Goal: Complete application form: Complete application form

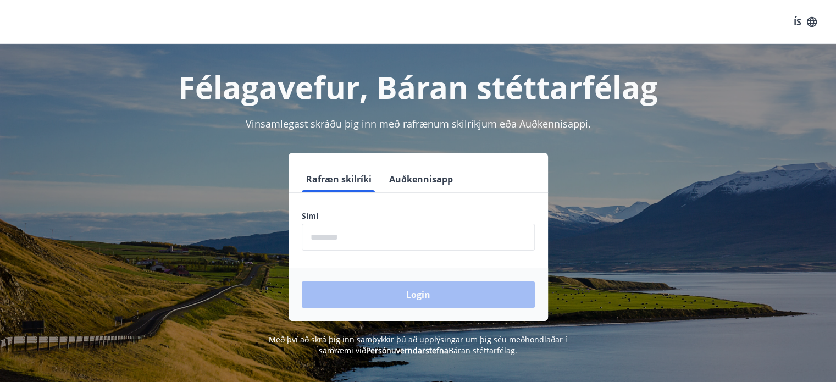
click at [332, 236] on input "phone" at bounding box center [418, 237] width 233 height 27
type input "********"
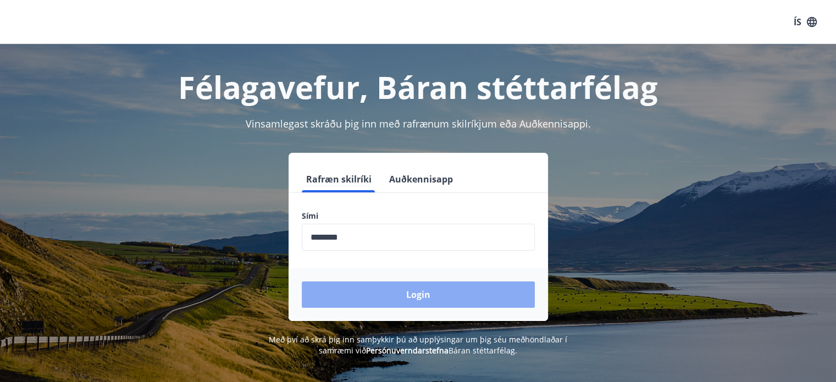
click at [386, 292] on button "Login" at bounding box center [418, 294] width 233 height 26
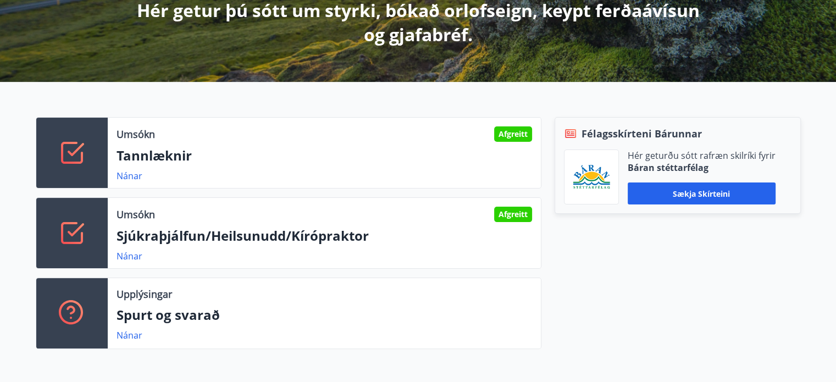
scroll to position [220, 0]
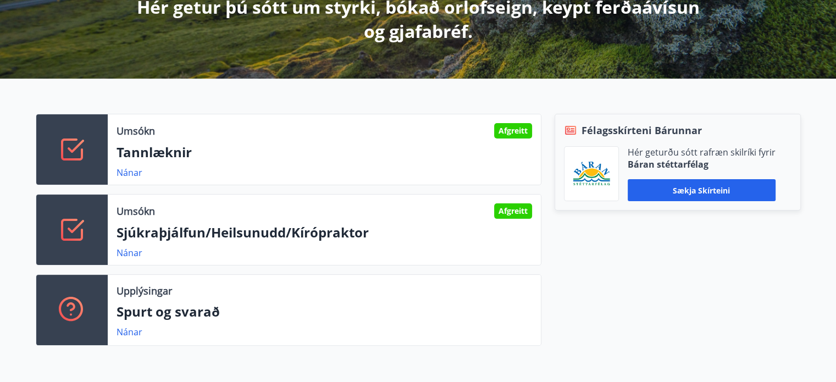
click at [140, 235] on p "Sjúkraþjálfun/Heilsunudd/Kírópraktor" at bounding box center [325, 232] width 416 height 19
click at [80, 233] on icon at bounding box center [72, 230] width 26 height 26
click at [169, 230] on p "Sjúkraþjálfun/Heilsunudd/Kírópraktor" at bounding box center [325, 232] width 416 height 19
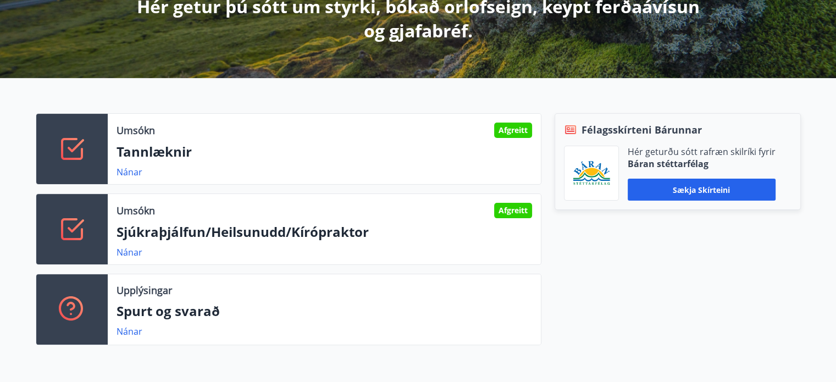
scroll to position [0, 0]
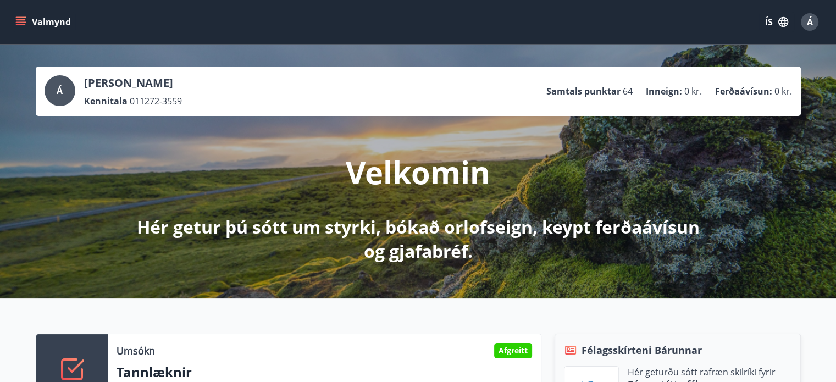
click at [20, 25] on icon "menu" at bounding box center [20, 21] width 11 height 11
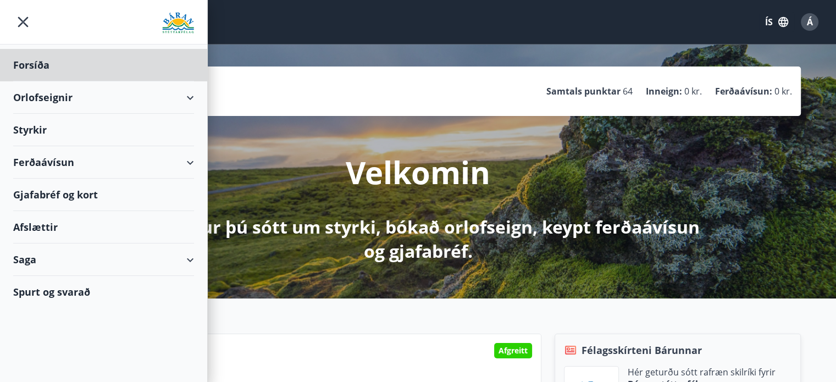
click at [43, 130] on div "Styrkir" at bounding box center [103, 130] width 181 height 32
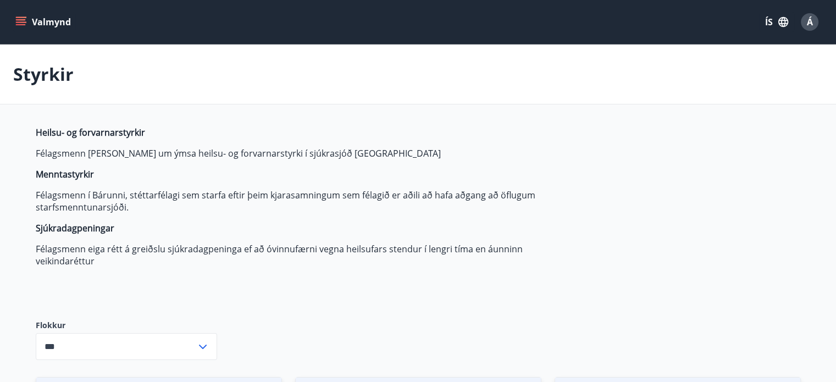
type input "***"
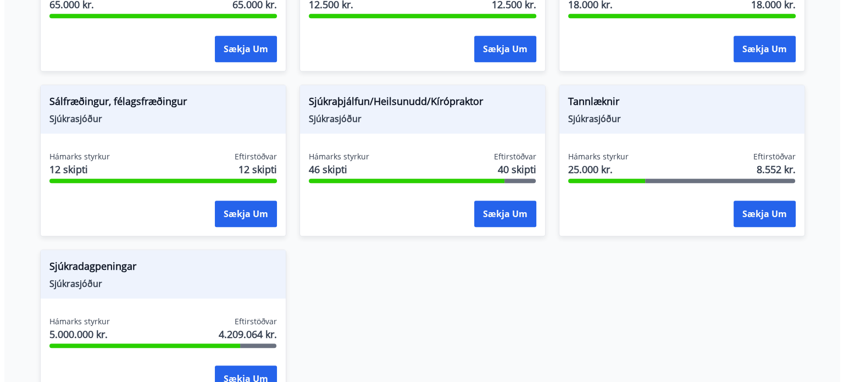
scroll to position [800, 0]
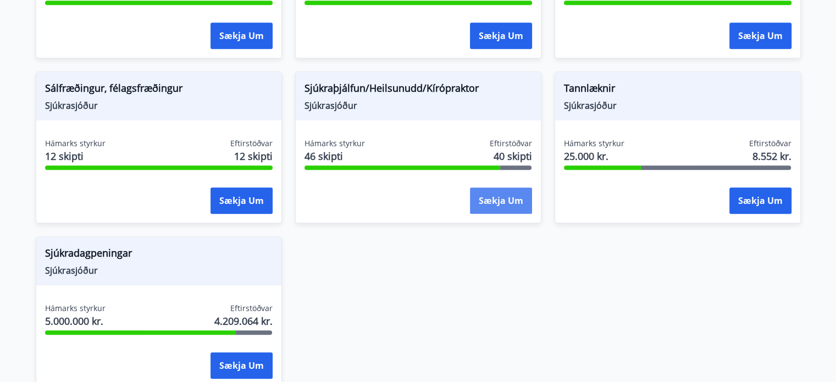
click at [501, 196] on button "Sækja um" at bounding box center [501, 200] width 62 height 26
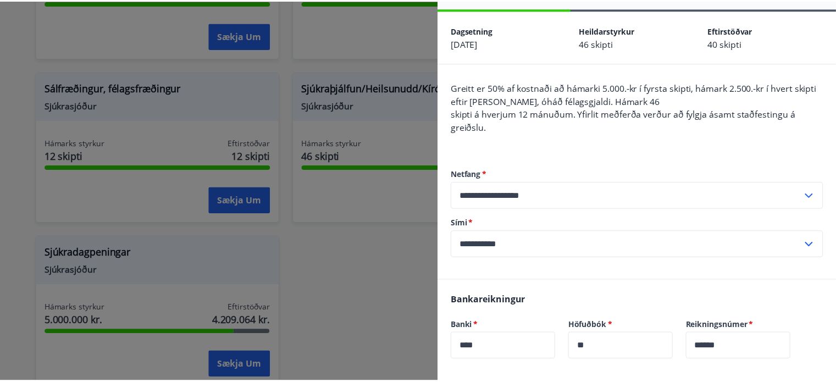
scroll to position [0, 0]
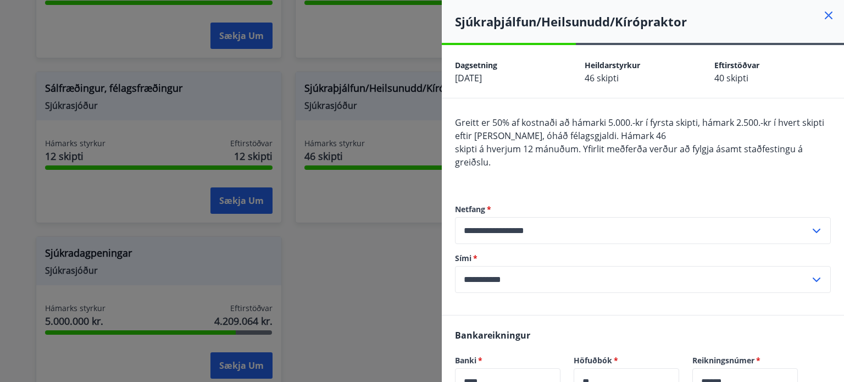
drag, startPoint x: 824, startPoint y: 17, endPoint x: 812, endPoint y: 18, distance: 12.7
click at [824, 16] on icon at bounding box center [828, 15] width 13 height 13
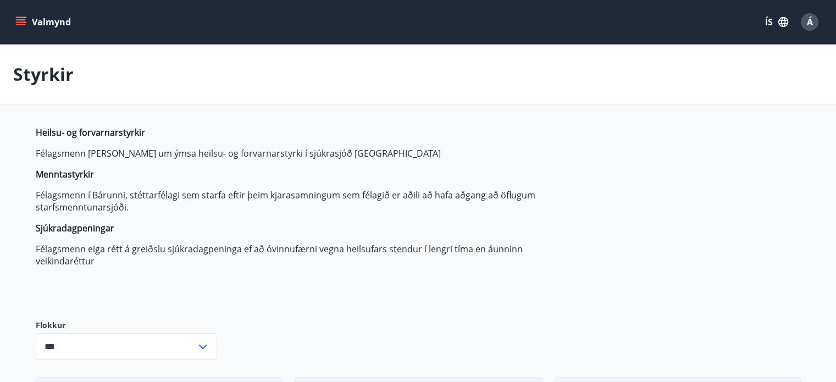
click at [27, 19] on button "Valmynd" at bounding box center [44, 22] width 62 height 20
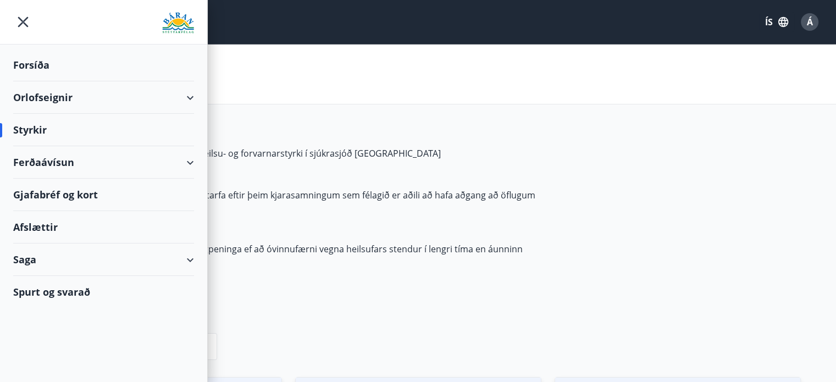
click at [40, 259] on div "Saga" at bounding box center [103, 260] width 181 height 32
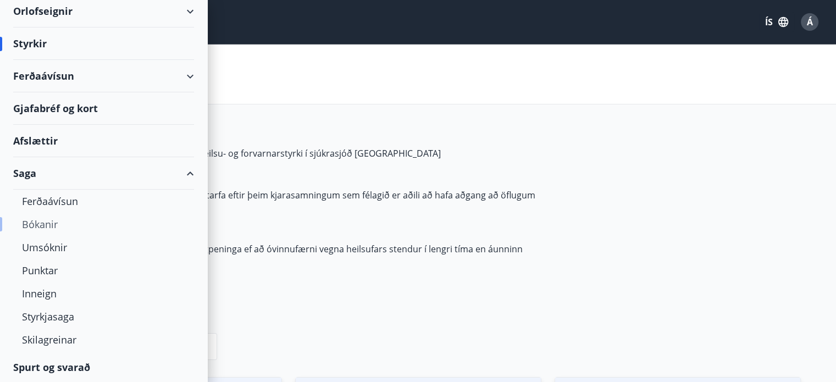
scroll to position [55, 0]
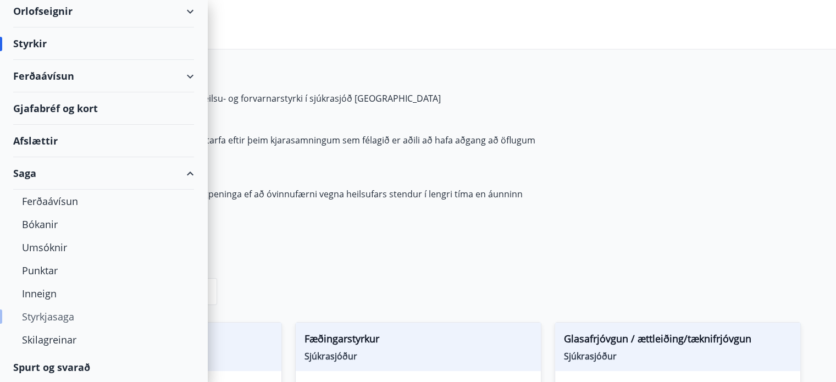
click at [72, 314] on div "Styrkjasaga" at bounding box center [103, 316] width 163 height 23
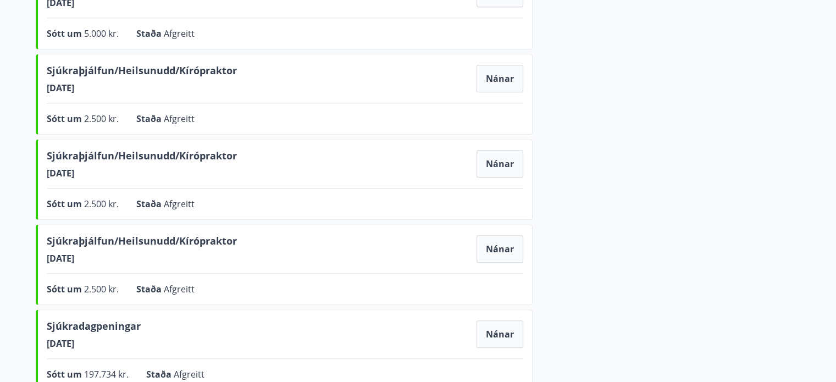
scroll to position [602, 0]
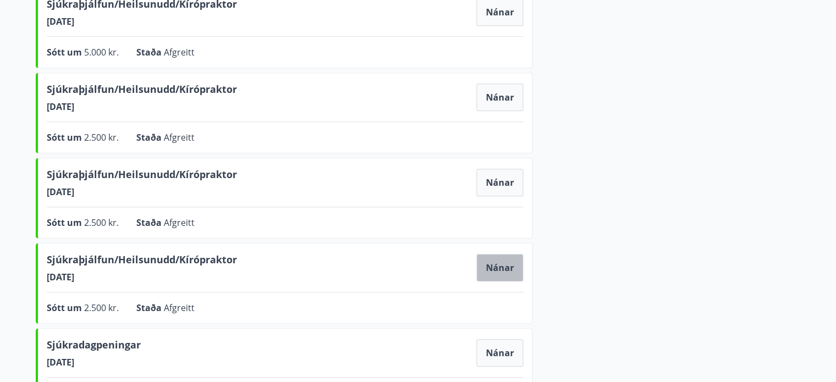
click at [502, 259] on button "Nánar" at bounding box center [500, 267] width 47 height 27
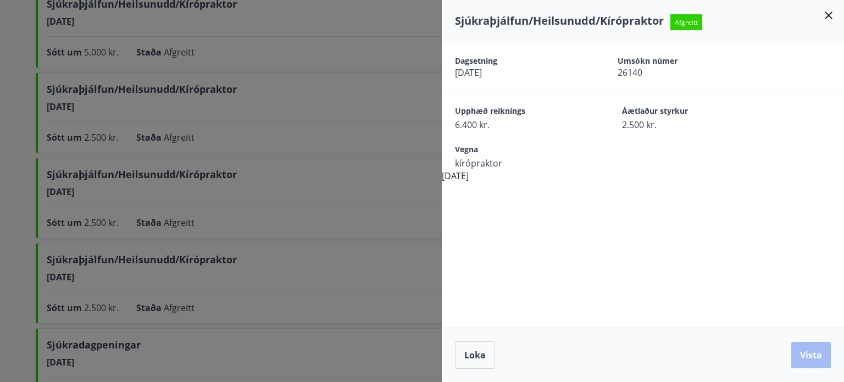
drag, startPoint x: 291, startPoint y: 193, endPoint x: 300, endPoint y: 193, distance: 8.8
click at [291, 193] on div at bounding box center [422, 191] width 844 height 382
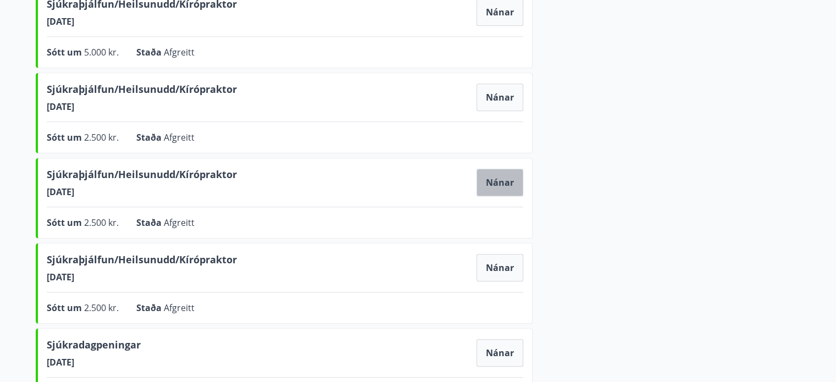
click at [499, 179] on button "Nánar" at bounding box center [500, 182] width 47 height 27
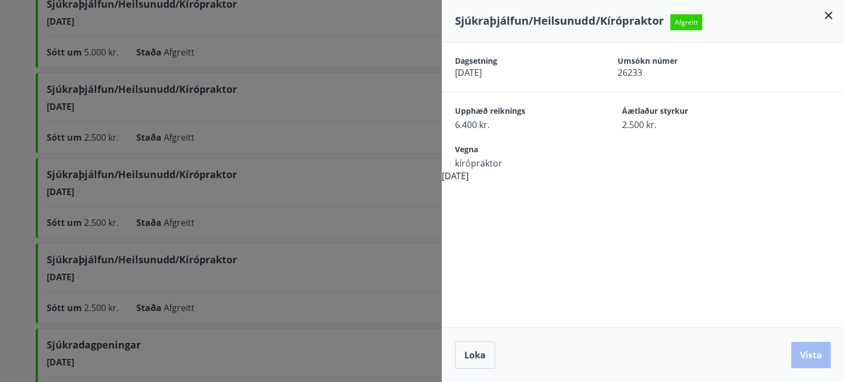
click at [328, 130] on div at bounding box center [422, 191] width 844 height 382
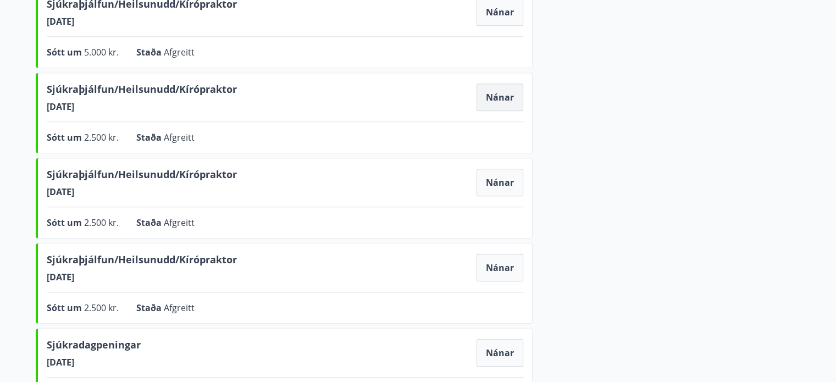
click at [486, 98] on button "Nánar" at bounding box center [500, 97] width 47 height 27
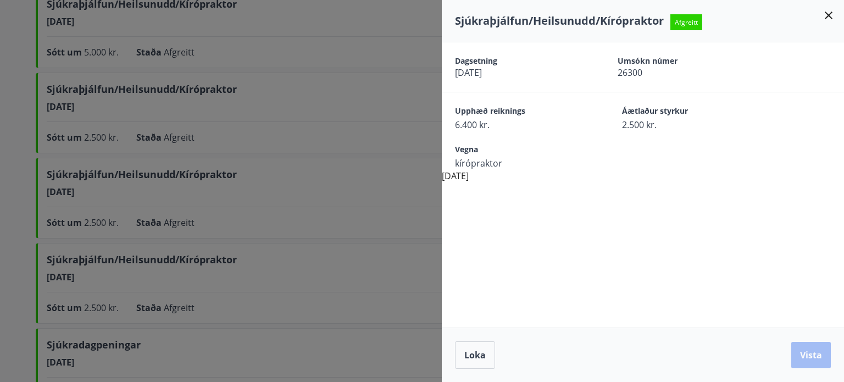
click at [359, 111] on div at bounding box center [422, 191] width 844 height 382
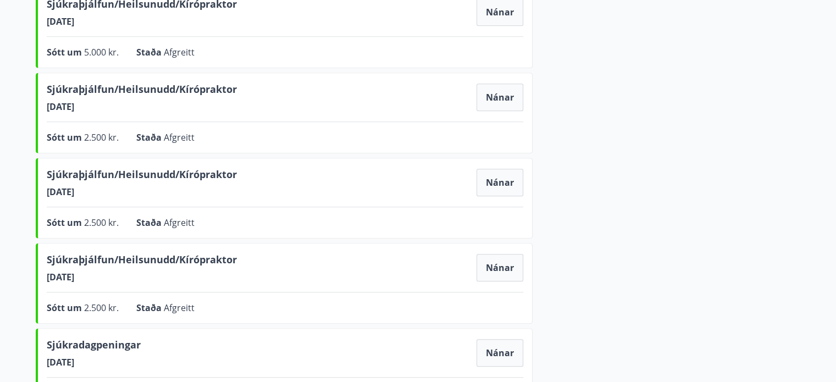
scroll to position [547, 0]
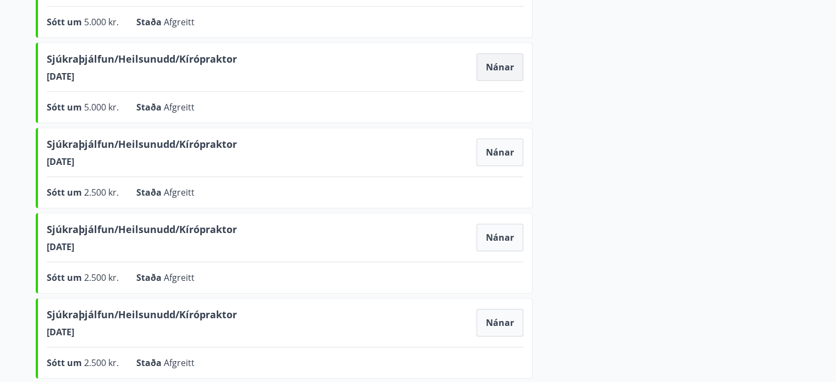
click at [495, 70] on button "Nánar" at bounding box center [500, 66] width 47 height 27
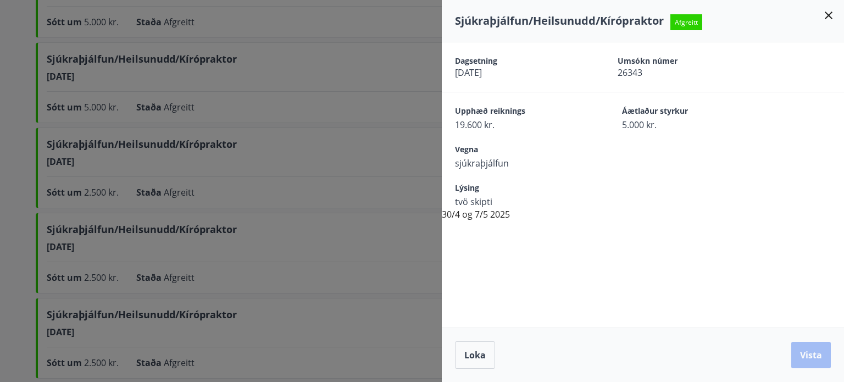
click at [488, 211] on div "Dagsetning [DATE] Umsókn númer 26343 Upphæð reiknings 19.600 kr. Áætlaður styrk…" at bounding box center [643, 131] width 402 height 179
click at [604, 253] on div "Dagsetning [DATE] Umsókn númer 26343 Upphæð reiknings 19.600 kr. Áætlaður styrk…" at bounding box center [643, 184] width 402 height 285
click at [472, 359] on span "Loka" at bounding box center [474, 355] width 21 height 12
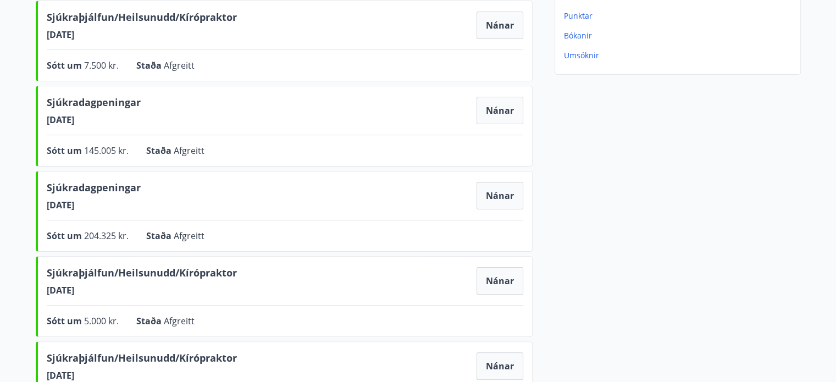
scroll to position [53, 0]
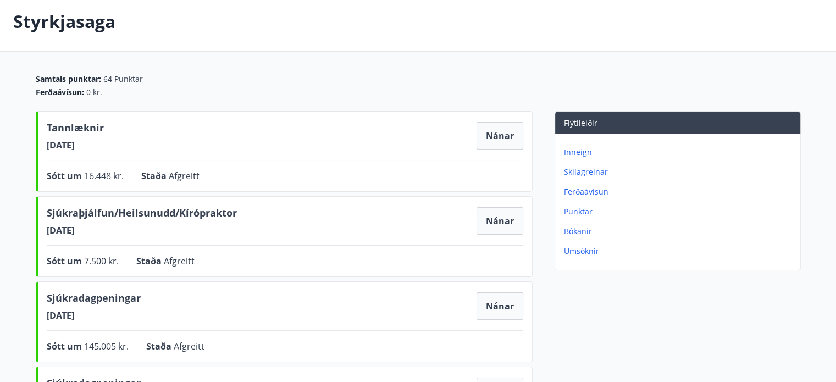
click at [592, 192] on p "Ferðaávísun" at bounding box center [680, 191] width 232 height 11
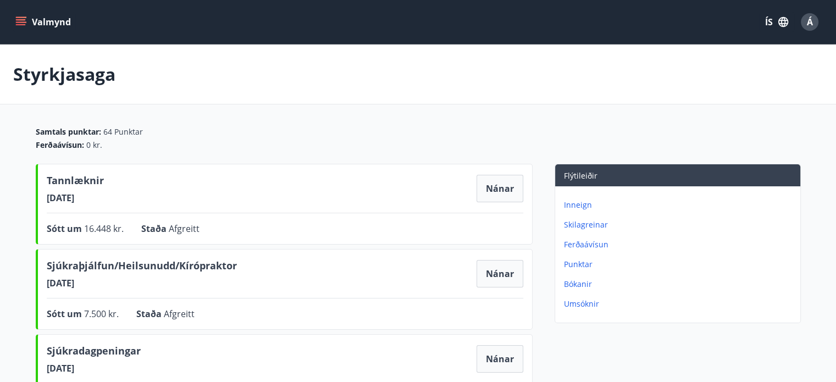
click at [584, 302] on p "Umsóknir" at bounding box center [680, 303] width 232 height 11
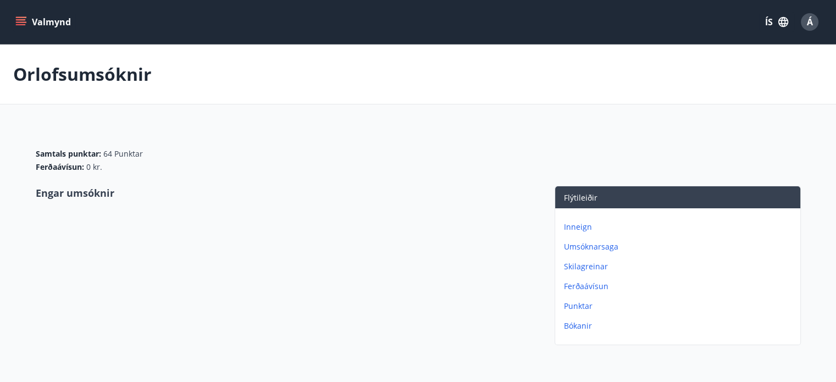
click at [18, 23] on icon "menu" at bounding box center [20, 21] width 11 height 11
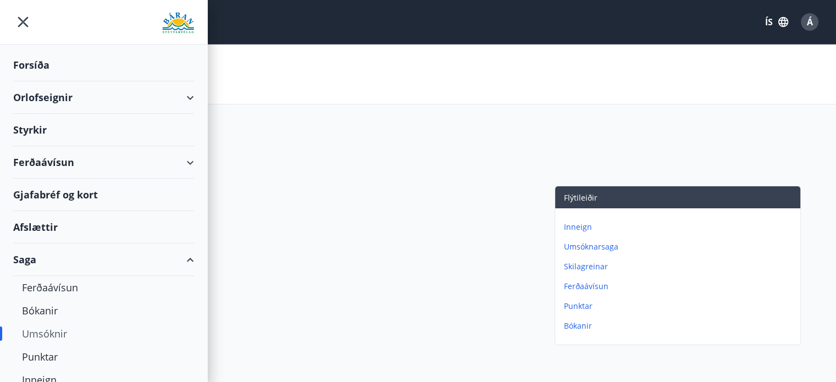
click at [34, 131] on div "Styrkir" at bounding box center [103, 130] width 181 height 32
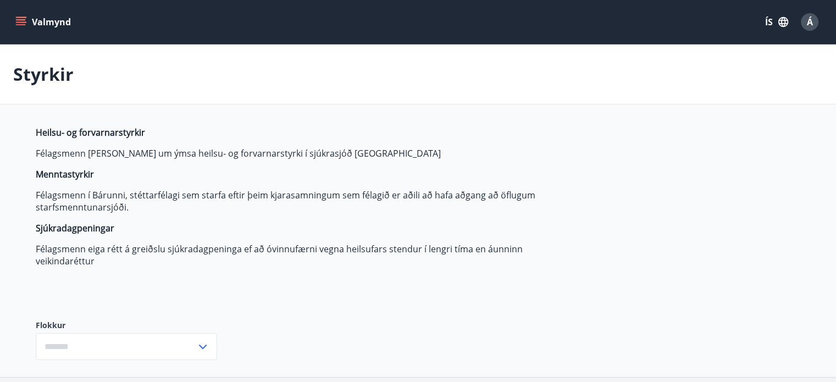
type input "***"
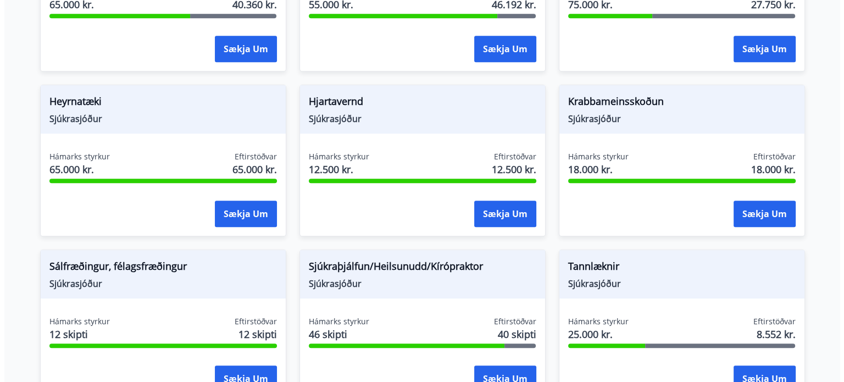
scroll to position [715, 0]
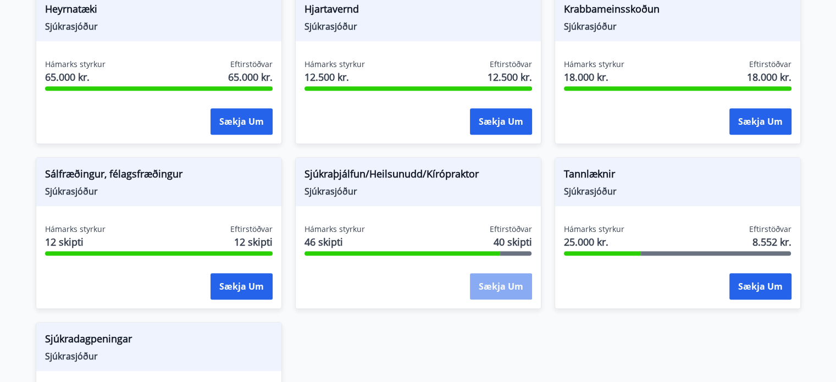
click at [495, 283] on button "Sækja um" at bounding box center [501, 286] width 62 height 26
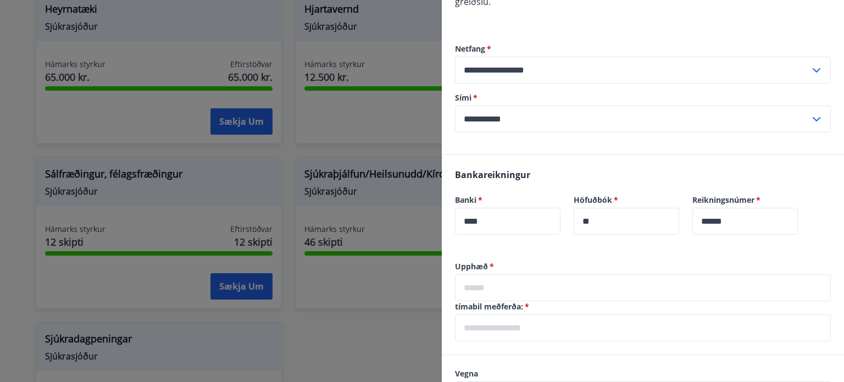
scroll to position [220, 0]
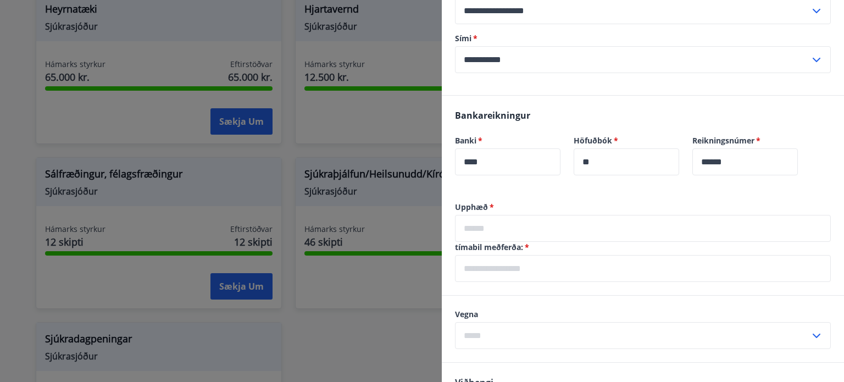
click at [502, 230] on input "text" at bounding box center [643, 228] width 376 height 27
type input "*****"
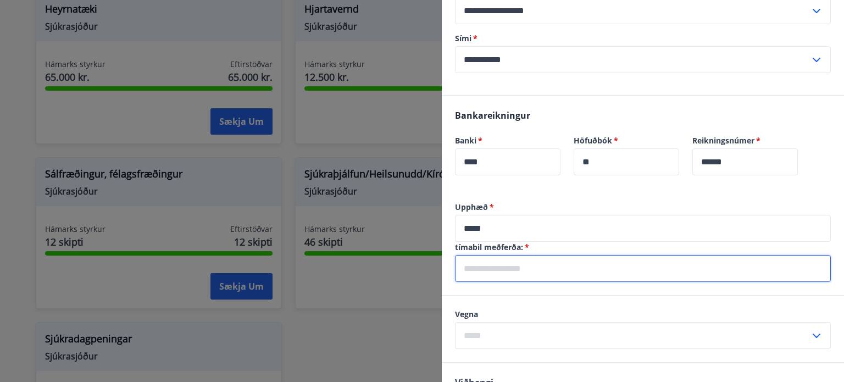
click at [545, 265] on input "text" at bounding box center [643, 268] width 376 height 27
type input "**********"
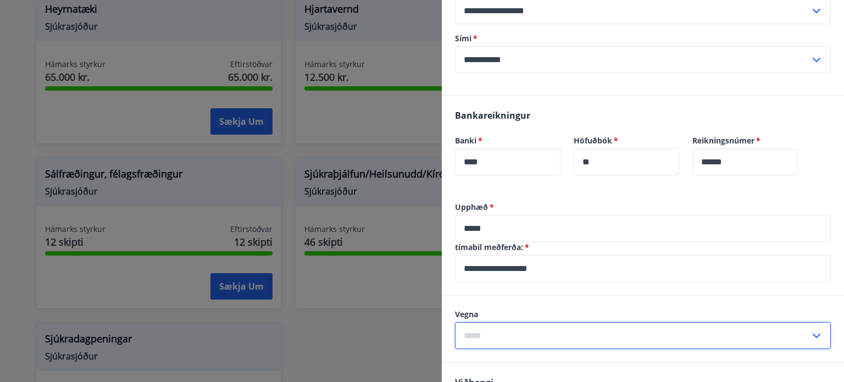
click at [491, 336] on input "text" at bounding box center [632, 335] width 355 height 27
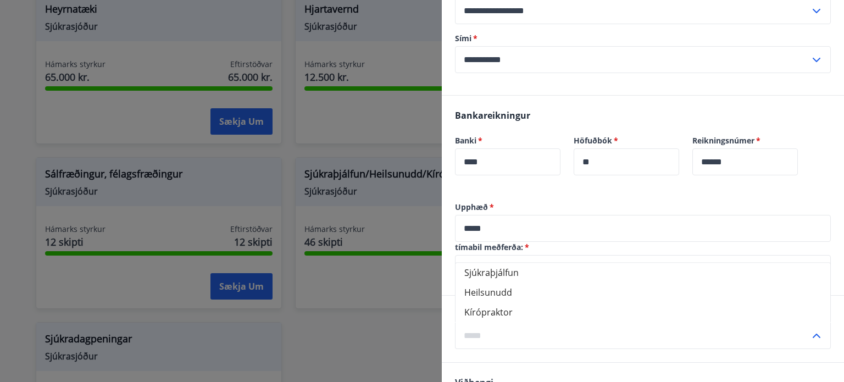
click at [381, 217] on div at bounding box center [422, 191] width 844 height 382
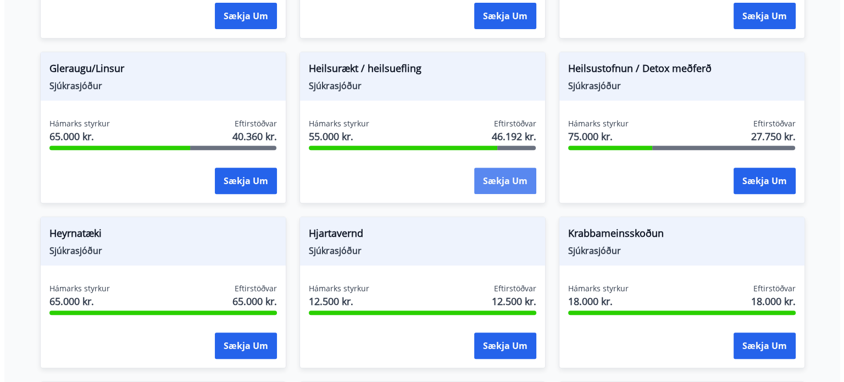
scroll to position [495, 0]
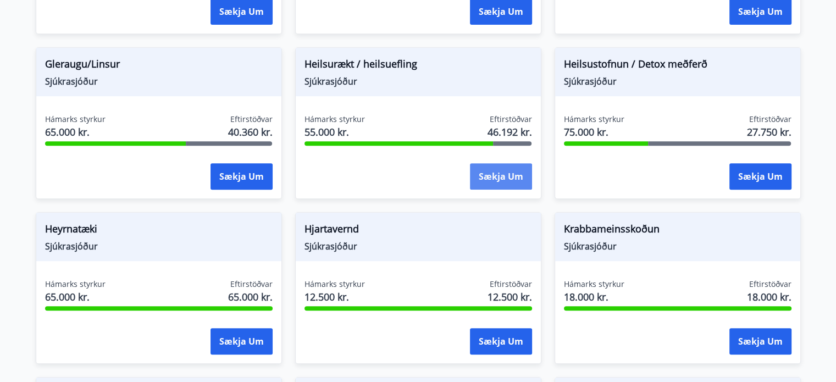
click at [508, 179] on button "Sækja um" at bounding box center [501, 176] width 62 height 26
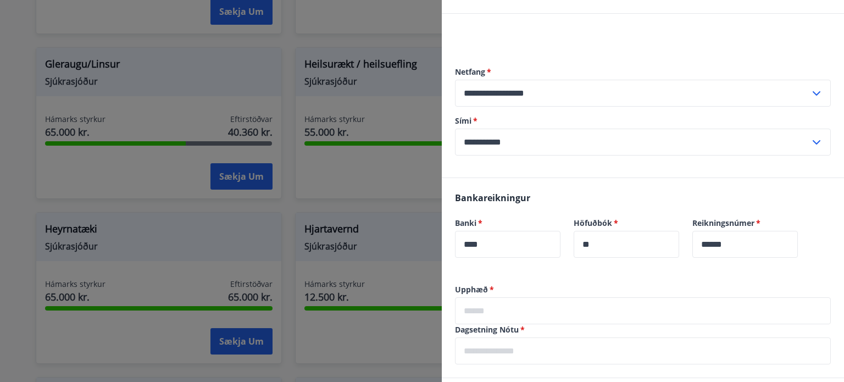
scroll to position [165, 0]
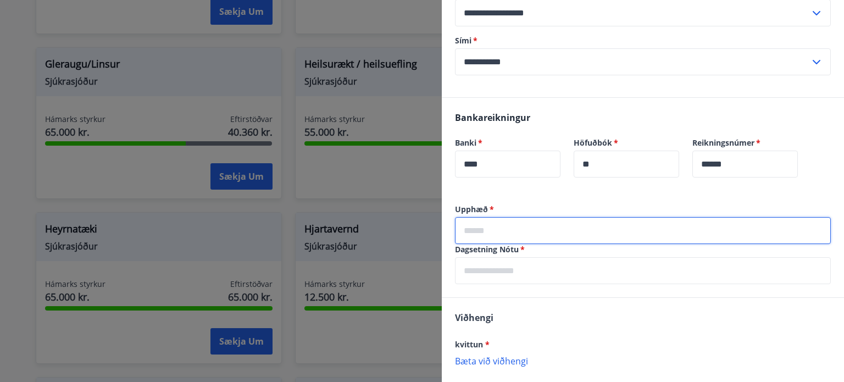
click at [495, 223] on input "text" at bounding box center [643, 230] width 376 height 27
type input "*****"
click at [495, 269] on input "text" at bounding box center [643, 270] width 376 height 27
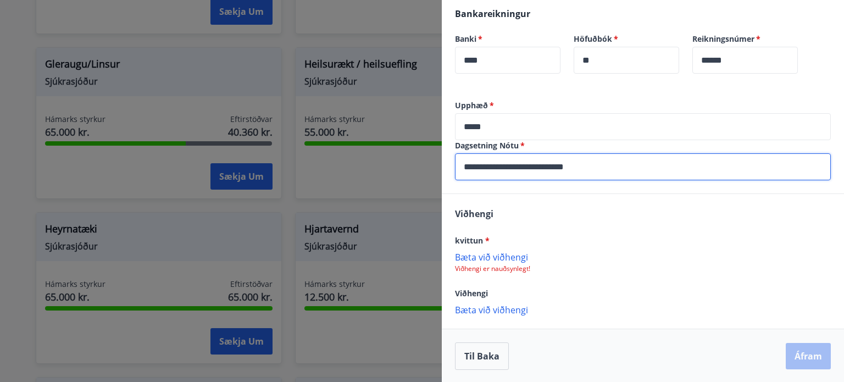
scroll to position [269, 0]
type input "**********"
click at [519, 254] on p "Bæta við viðhengi" at bounding box center [643, 256] width 376 height 11
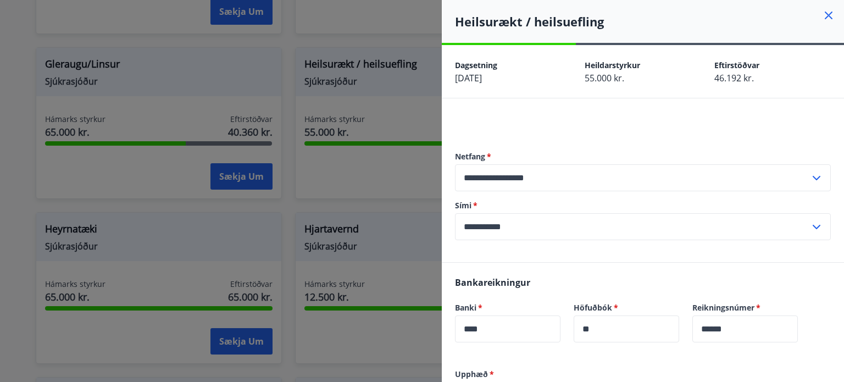
scroll to position [270, 0]
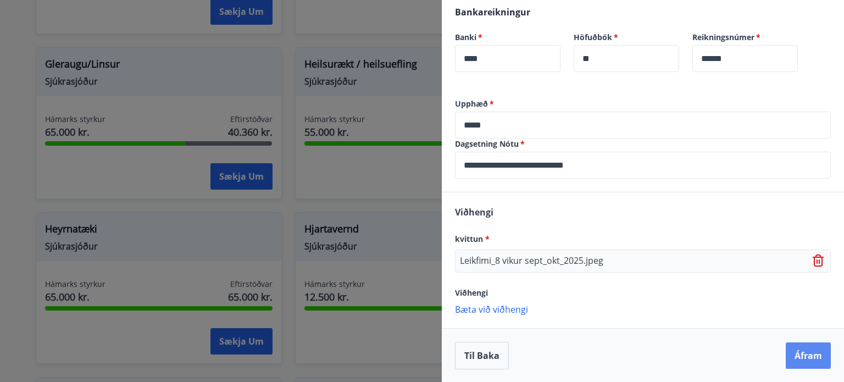
click at [799, 352] on button "Áfram" at bounding box center [808, 355] width 45 height 26
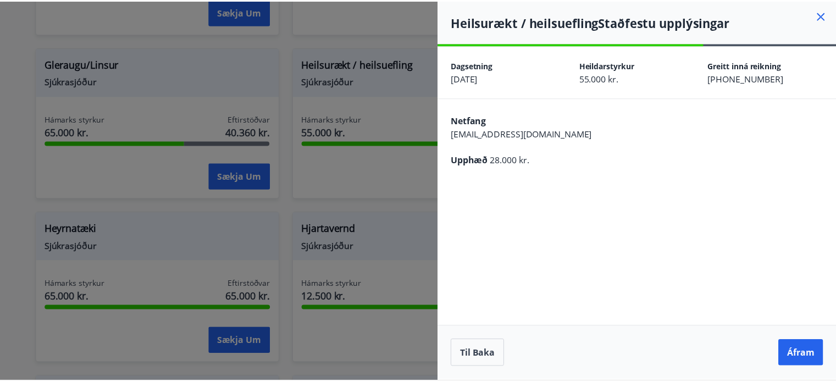
scroll to position [0, 0]
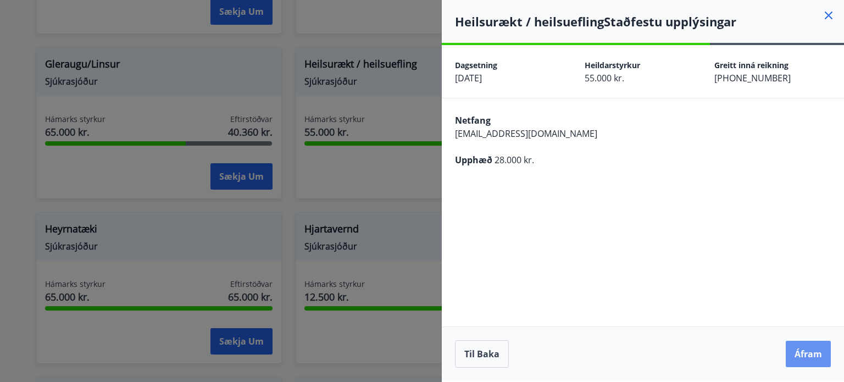
click at [799, 352] on button "Áfram" at bounding box center [808, 354] width 45 height 26
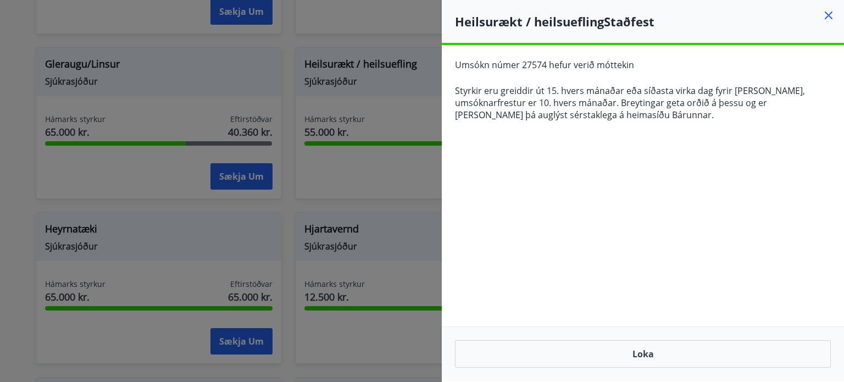
click at [829, 15] on icon at bounding box center [829, 16] width 2 height 2
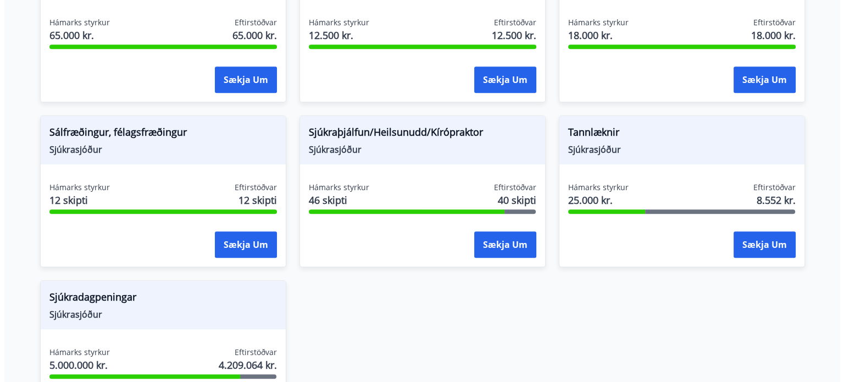
scroll to position [770, 0]
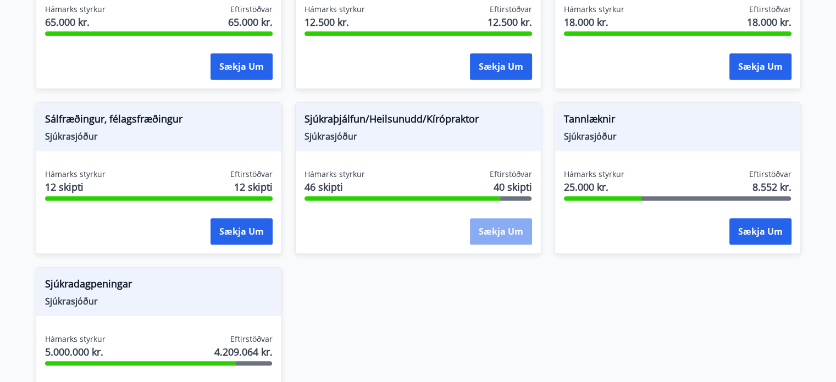
click at [505, 228] on button "Sækja um" at bounding box center [501, 231] width 62 height 26
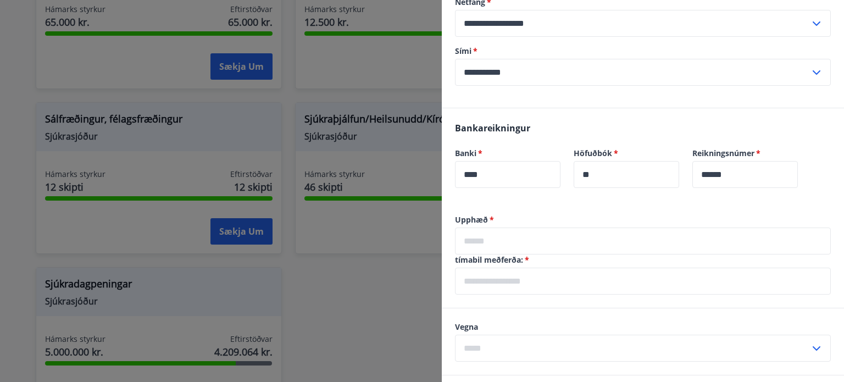
scroll to position [220, 0]
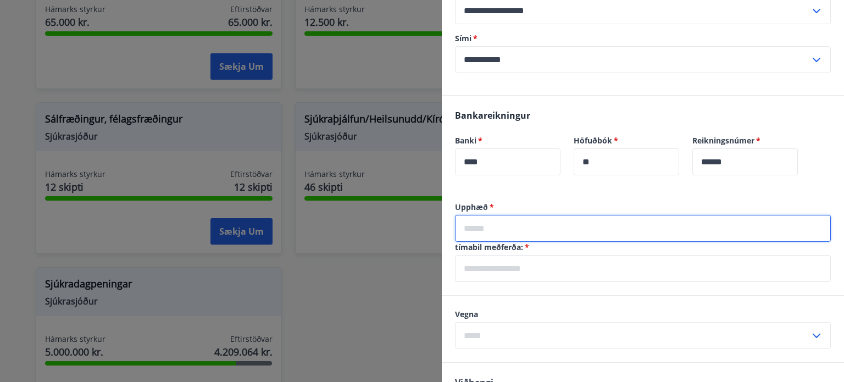
click at [508, 230] on input "text" at bounding box center [643, 228] width 376 height 27
type input "*****"
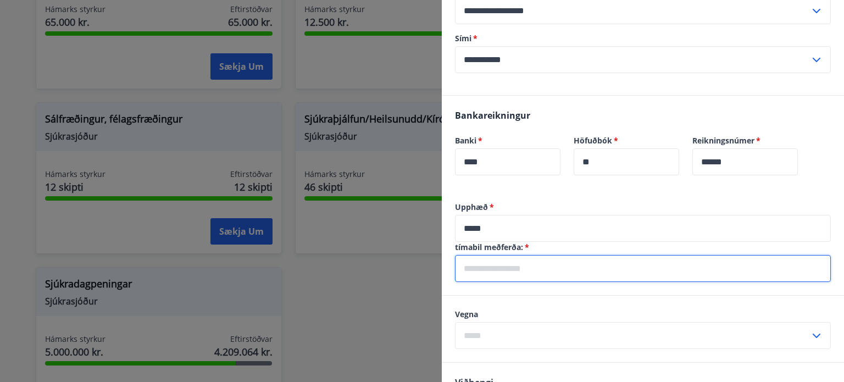
click at [489, 271] on input "text" at bounding box center [643, 268] width 376 height 27
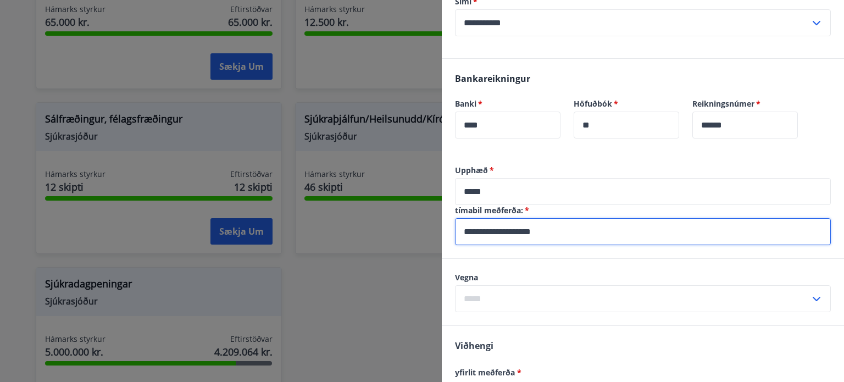
scroll to position [275, 0]
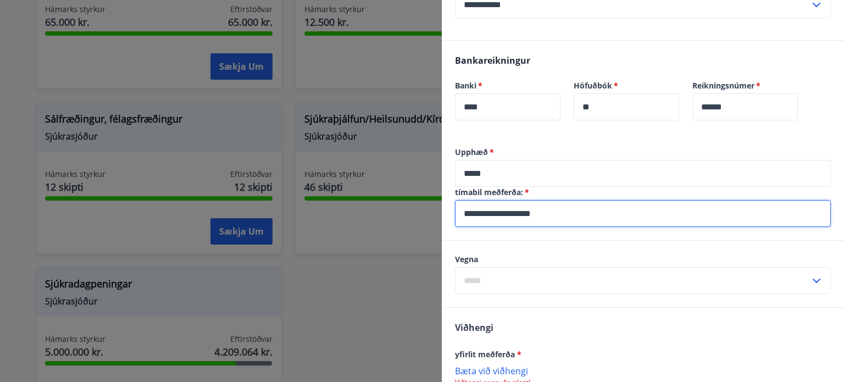
type input "**********"
click at [493, 277] on input "text" at bounding box center [632, 280] width 355 height 27
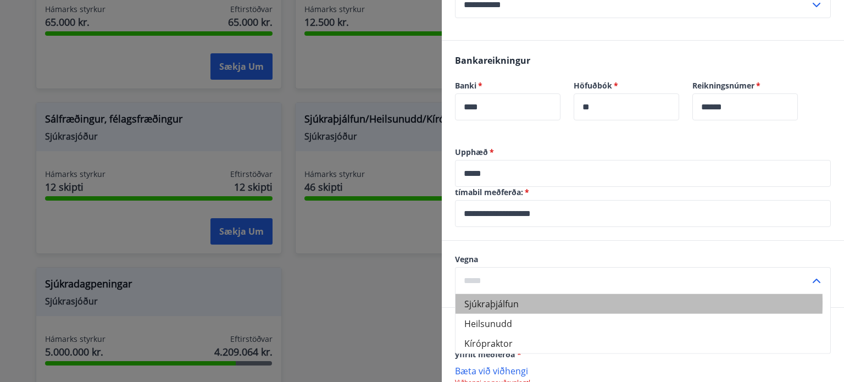
click at [496, 302] on li "Sjúkraþjálfun" at bounding box center [643, 304] width 375 height 20
type input "**********"
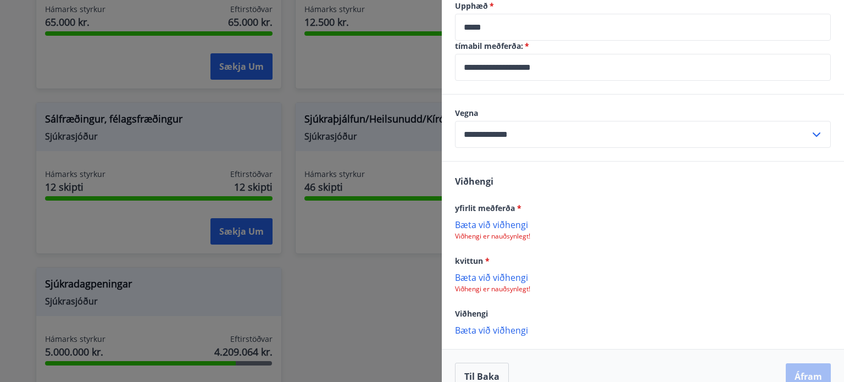
scroll to position [440, 0]
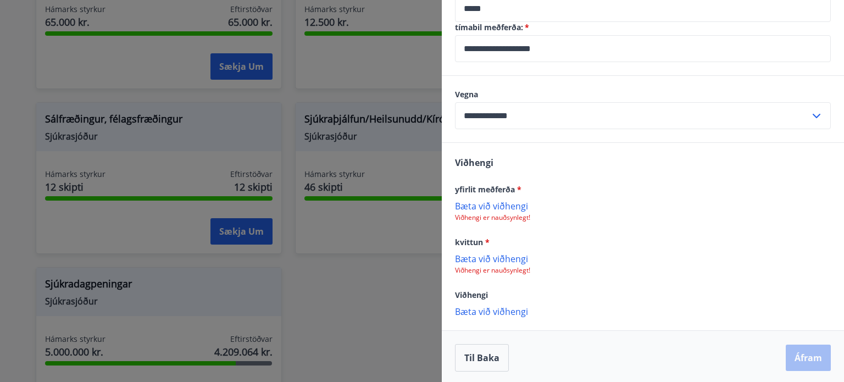
click at [521, 206] on p "Bæta við viðhengi" at bounding box center [643, 205] width 376 height 11
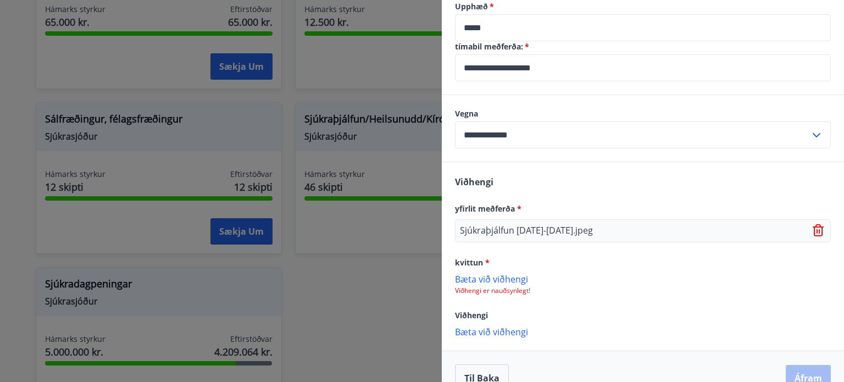
scroll to position [442, 0]
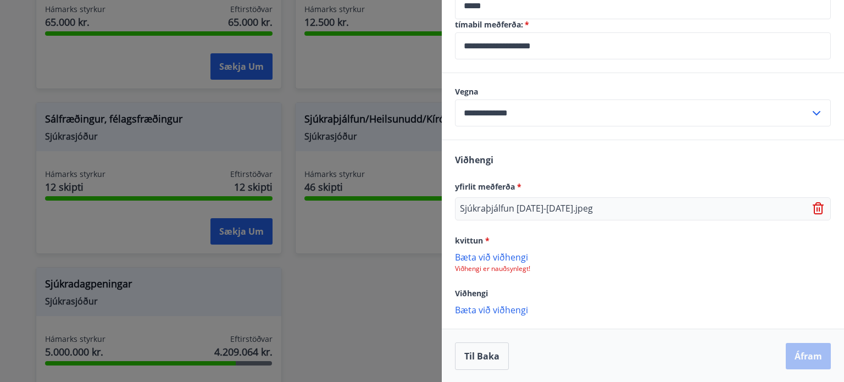
click at [503, 253] on p "Bæta við viðhengi" at bounding box center [643, 256] width 376 height 11
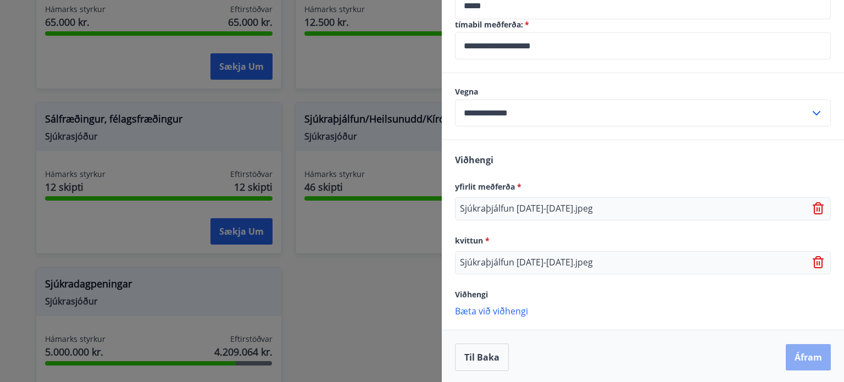
click at [800, 355] on button "Áfram" at bounding box center [808, 357] width 45 height 26
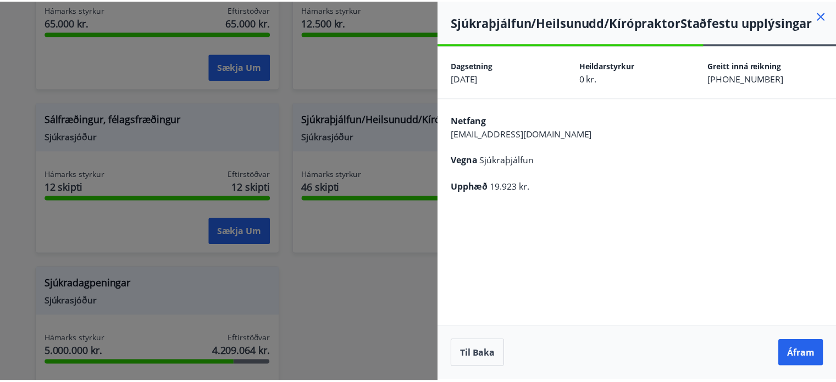
scroll to position [0, 0]
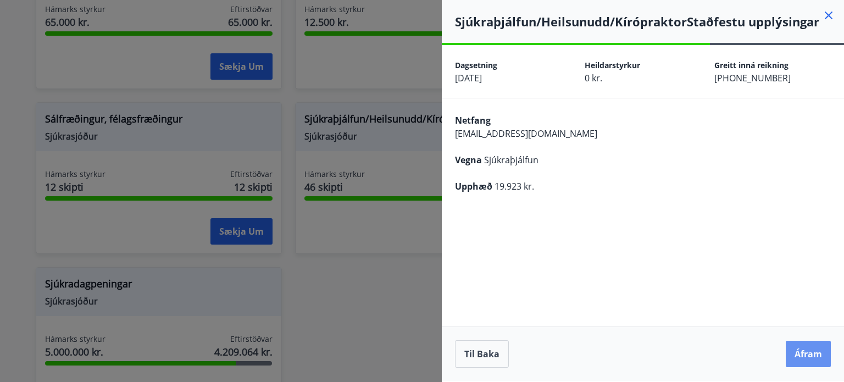
click at [800, 355] on button "Áfram" at bounding box center [808, 354] width 45 height 26
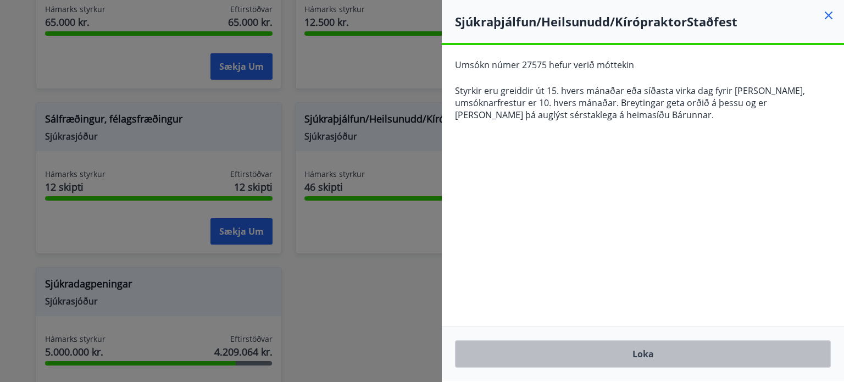
click at [648, 353] on button "Loka" at bounding box center [643, 353] width 376 height 27
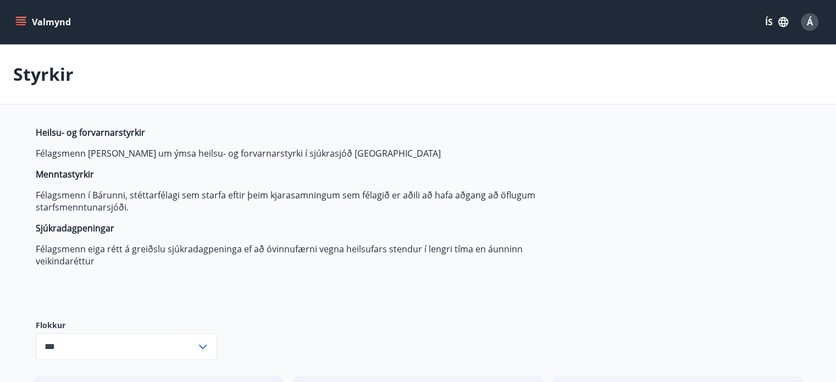
click at [17, 19] on icon "menu" at bounding box center [21, 19] width 10 height 1
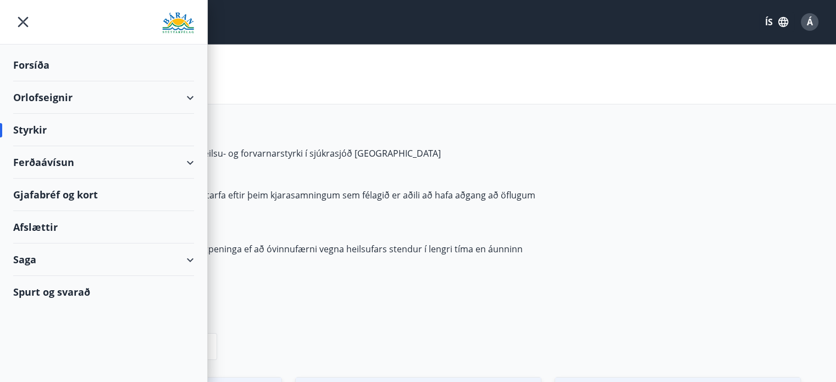
click at [64, 164] on div "Ferðaávísun" at bounding box center [103, 162] width 181 height 32
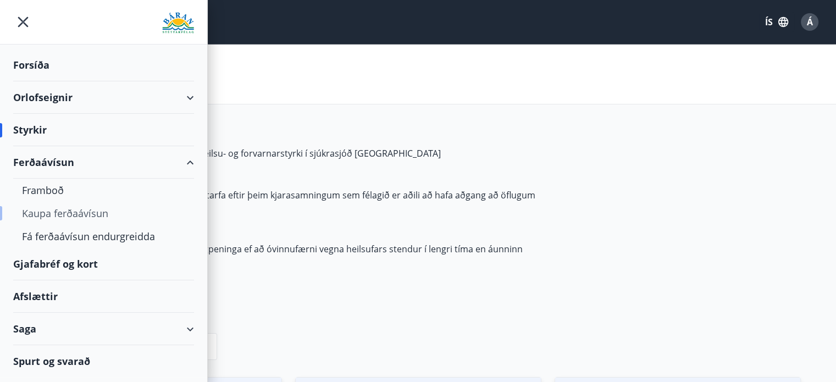
click at [88, 212] on div "Kaupa ferðaávísun" at bounding box center [103, 213] width 163 height 23
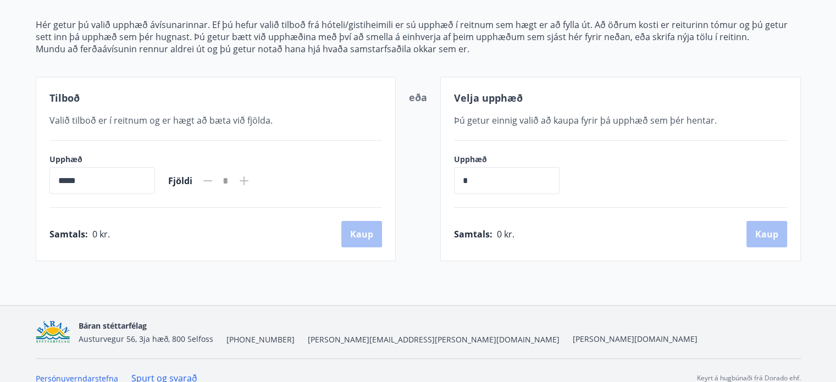
scroll to position [148, 0]
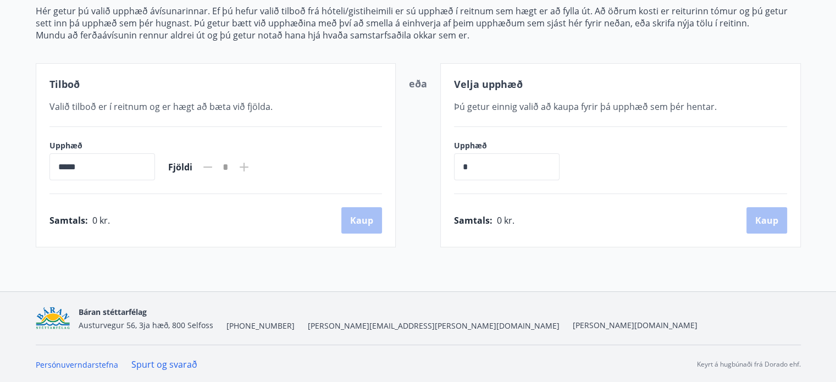
click at [126, 167] on input "*****" at bounding box center [102, 166] width 106 height 27
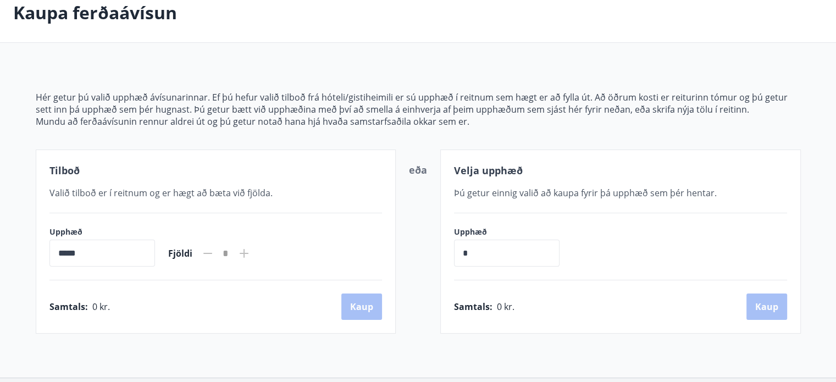
scroll to position [0, 0]
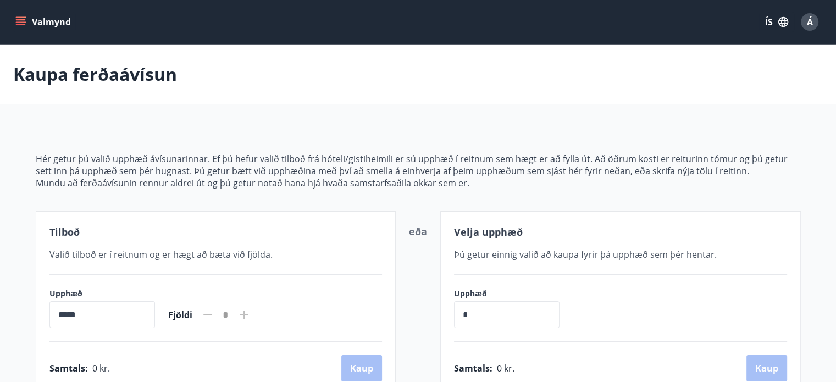
click at [18, 21] on icon "menu" at bounding box center [20, 21] width 11 height 11
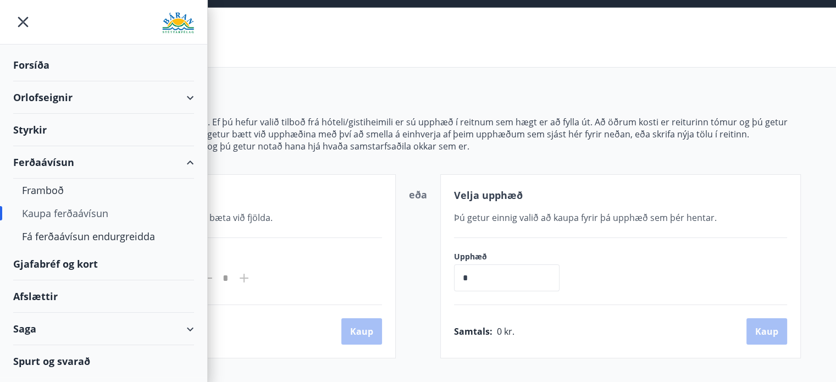
scroll to position [110, 0]
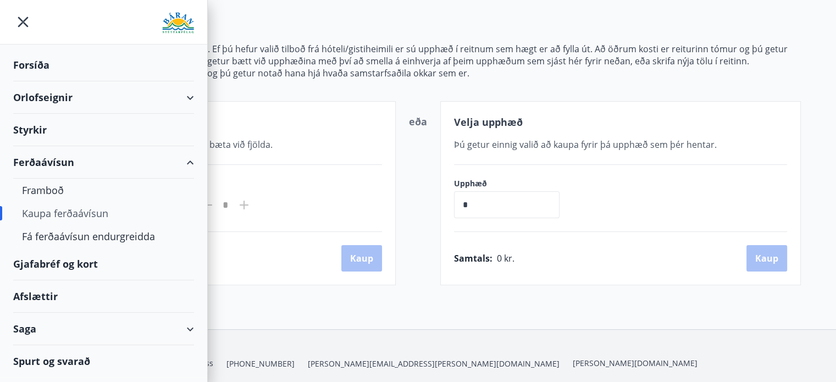
click at [71, 264] on div "Gjafabréf og kort" at bounding box center [103, 264] width 181 height 32
